Goal: Task Accomplishment & Management: Use online tool/utility

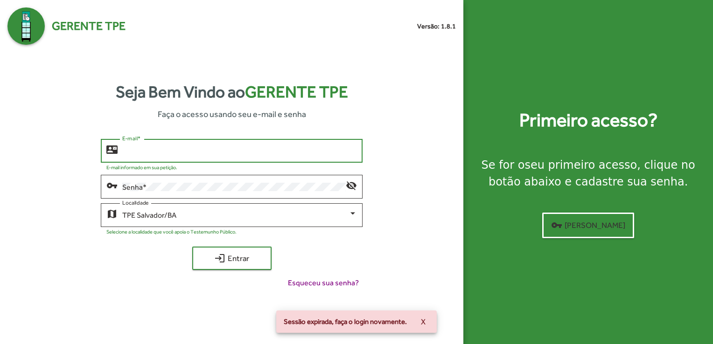
click at [144, 149] on input "E-mail *" at bounding box center [239, 151] width 235 height 8
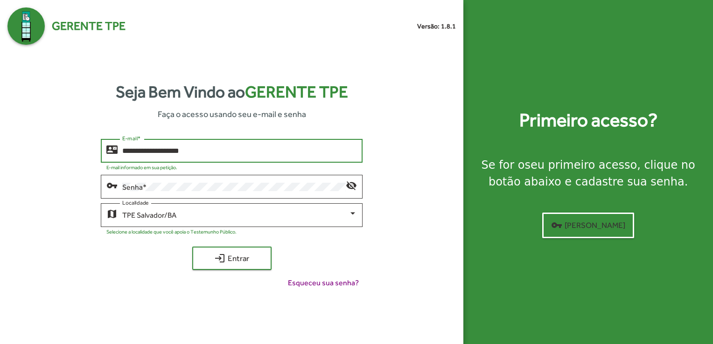
type input "**********"
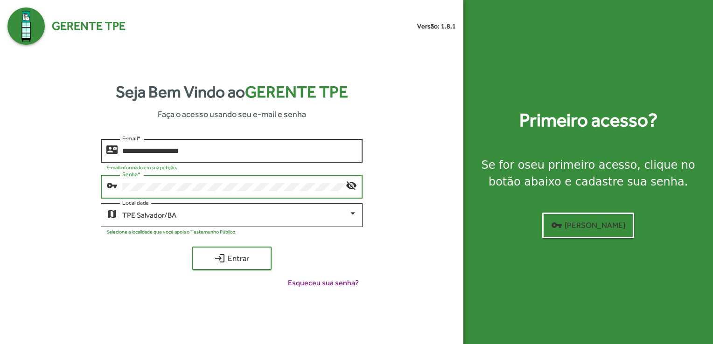
click at [192, 247] on button "login Entrar" at bounding box center [231, 258] width 79 height 23
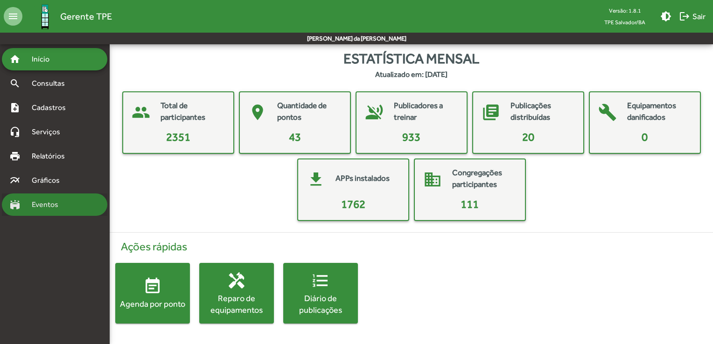
click at [21, 199] on link "stadium Eventos" at bounding box center [33, 204] width 49 height 11
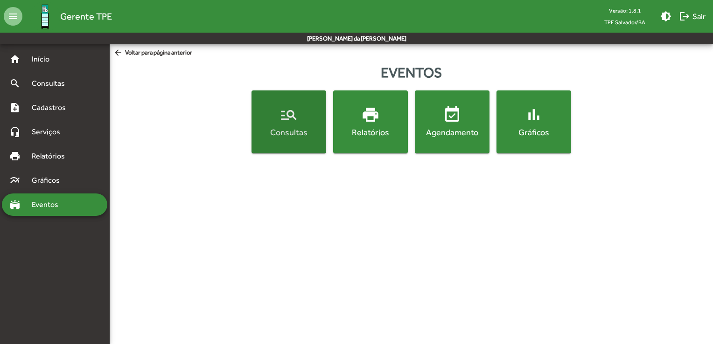
click at [308, 117] on span "manage_search Consultas" at bounding box center [288, 121] width 71 height 33
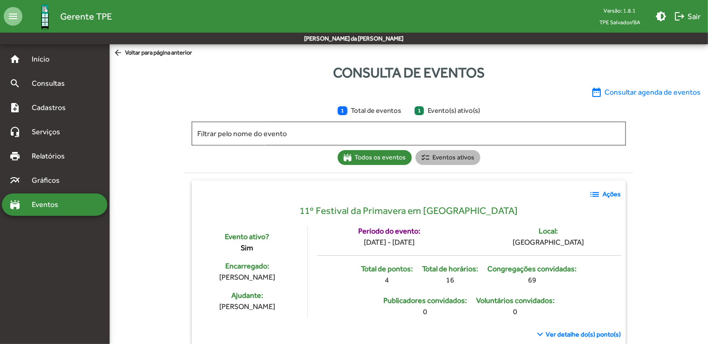
click at [434, 160] on mat-chip "checklist Eventos ativos" at bounding box center [448, 157] width 65 height 15
click at [623, 92] on span "date_range Consultar agenda de eventos" at bounding box center [646, 92] width 110 height 11
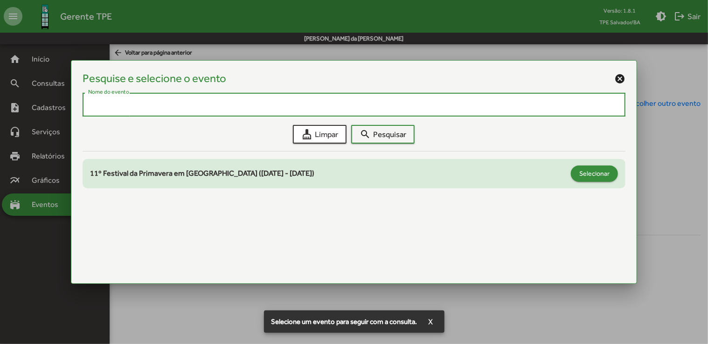
click at [578, 171] on button "Selecionar" at bounding box center [594, 174] width 47 height 16
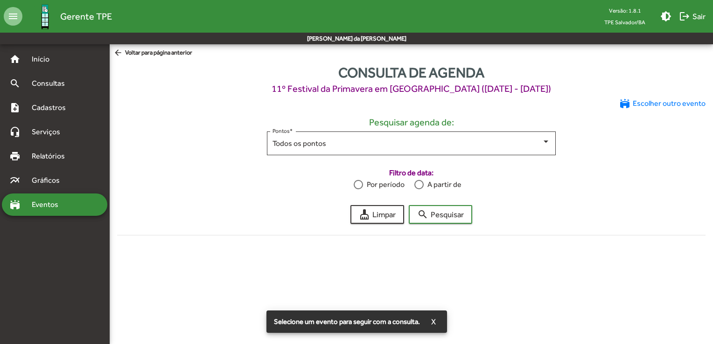
click at [425, 182] on div "A partir de" at bounding box center [443, 184] width 38 height 11
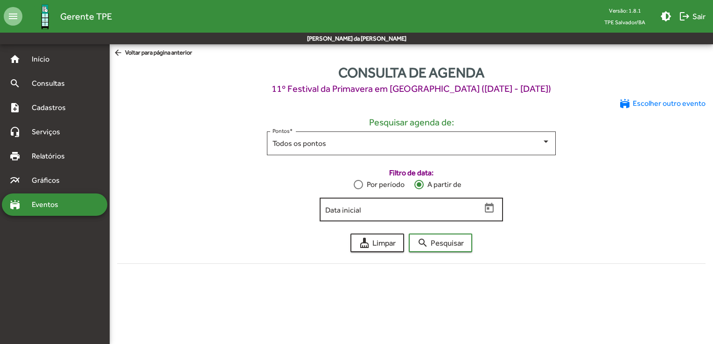
click at [392, 210] on input "Data inicial" at bounding box center [403, 210] width 156 height 8
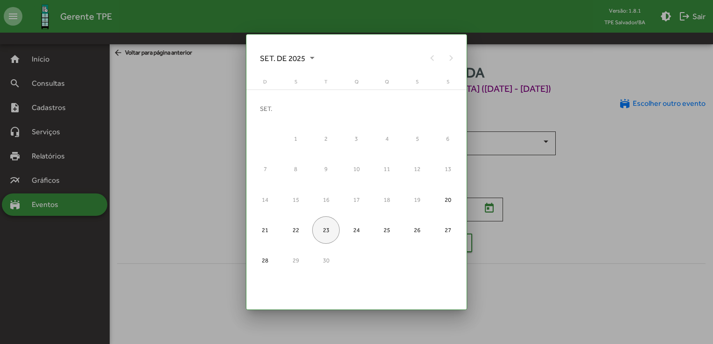
click at [327, 230] on div "23" at bounding box center [326, 230] width 28 height 28
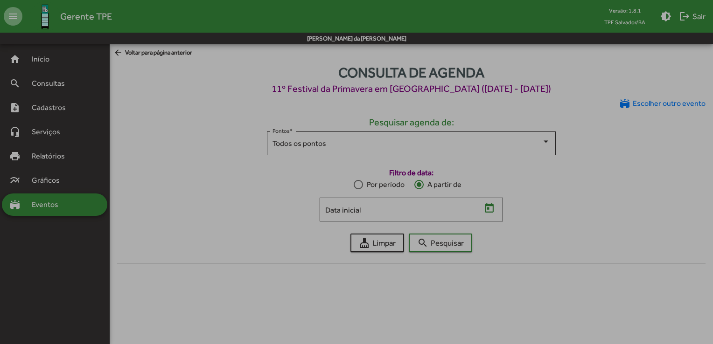
type input "**********"
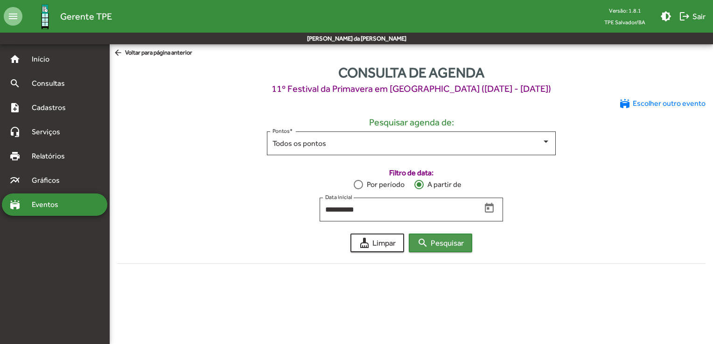
click at [435, 247] on span "search Pesquisar" at bounding box center [440, 243] width 47 height 17
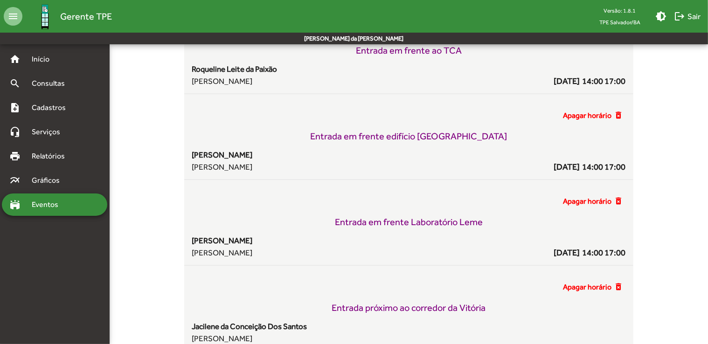
scroll to position [124, 0]
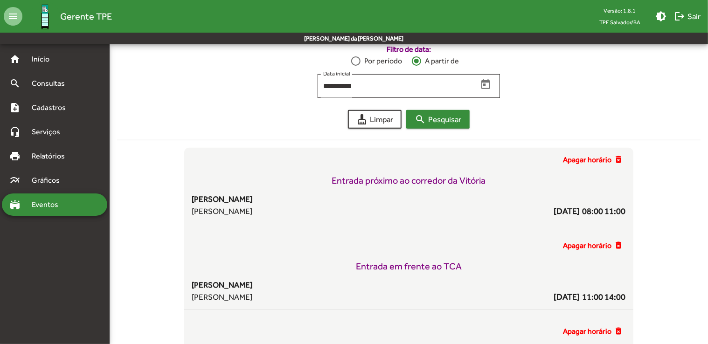
click at [437, 125] on span "search Pesquisar" at bounding box center [438, 119] width 47 height 17
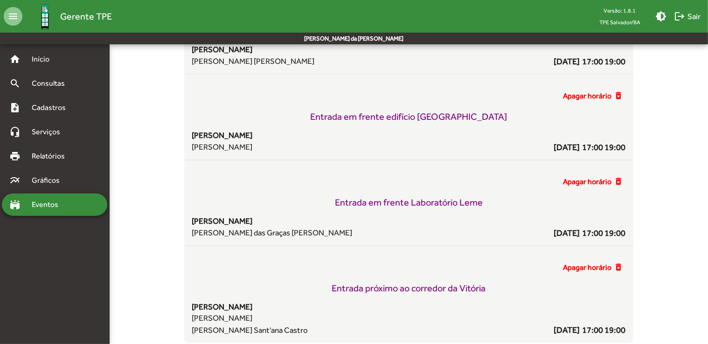
scroll to position [7659, 0]
